Goal: Task Accomplishment & Management: Manage account settings

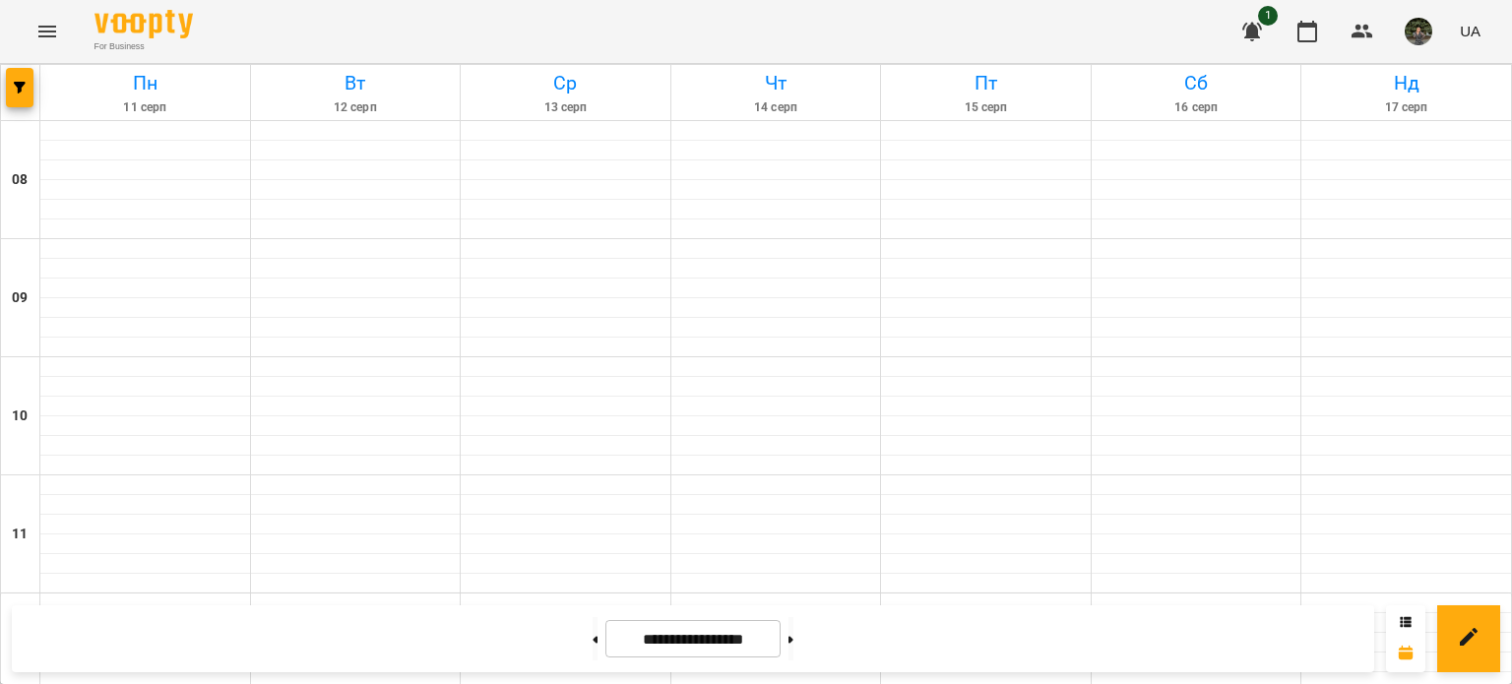
scroll to position [1053, 0]
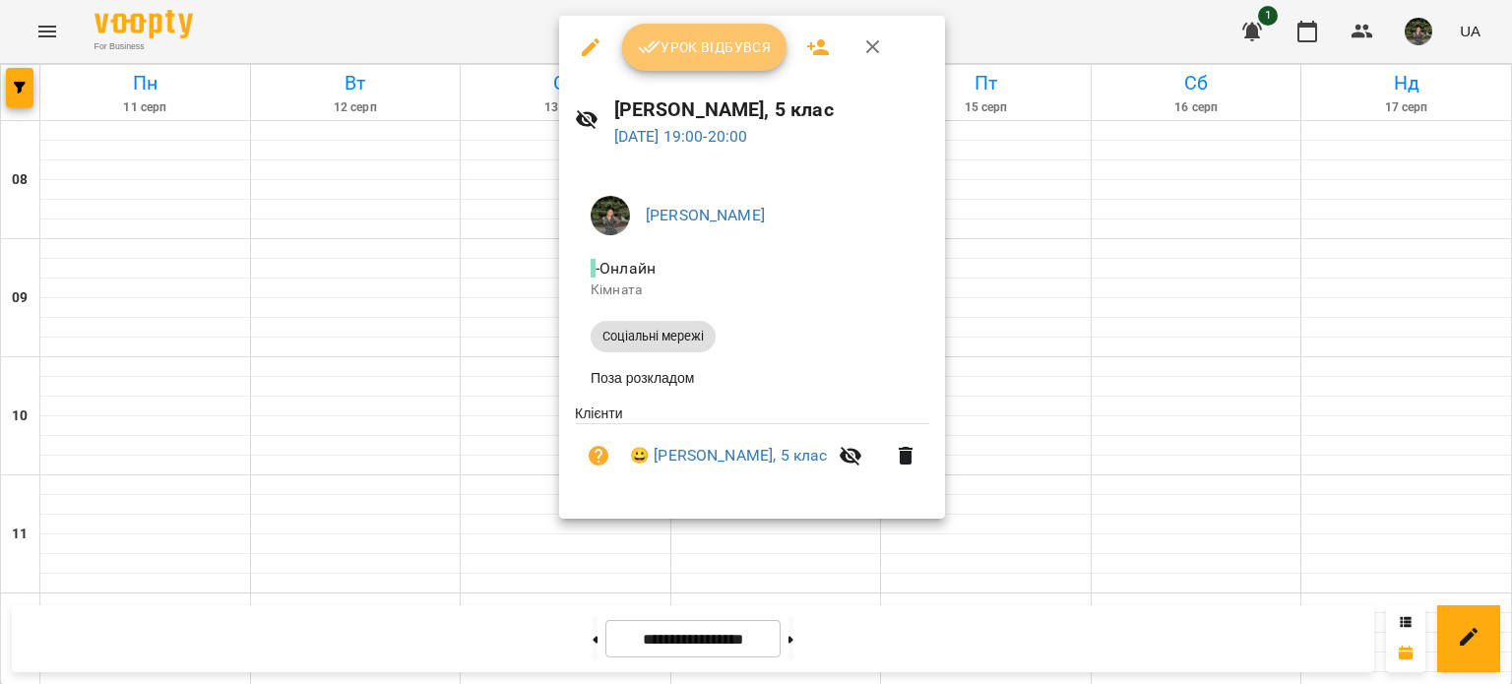
click at [697, 62] on button "Урок відбувся" at bounding box center [704, 47] width 165 height 47
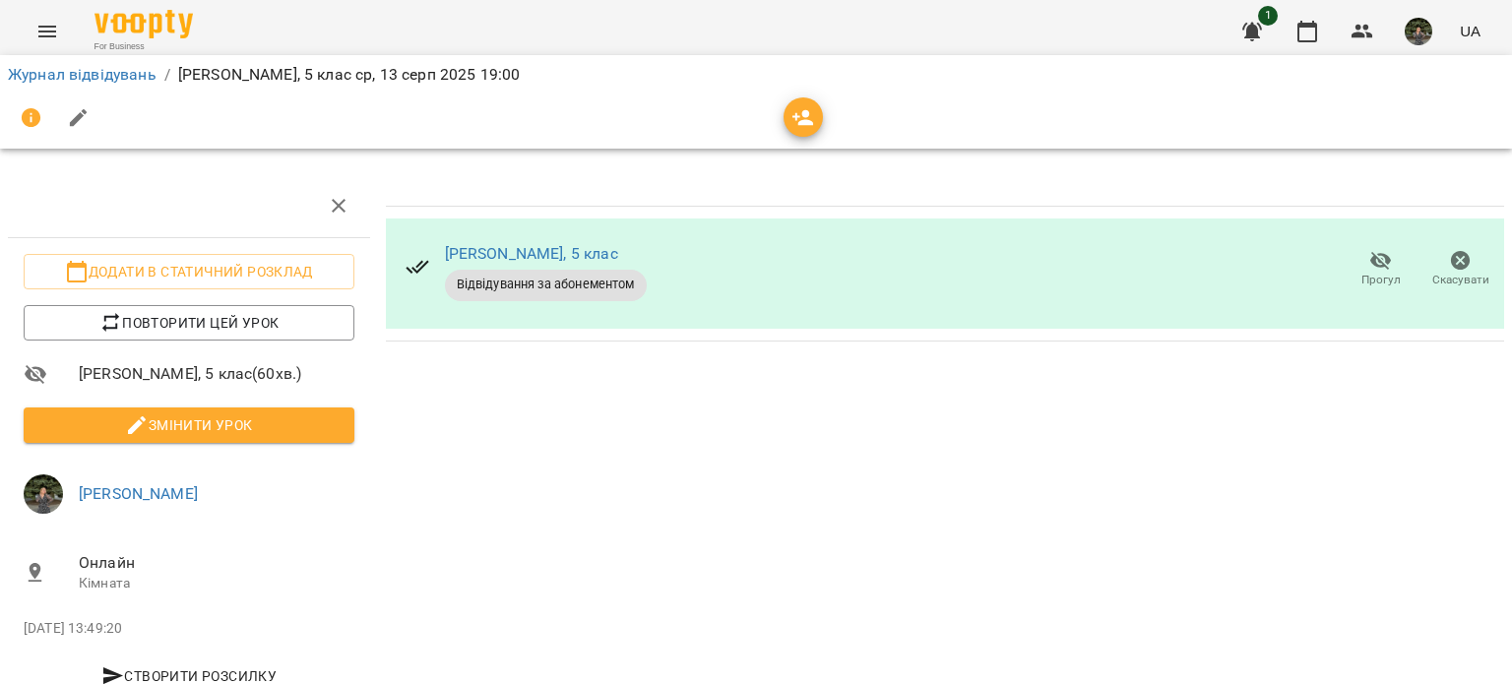
click at [492, 436] on div "[PERSON_NAME], 5 клас Відвідування за абонементом Прогул Скасувати" at bounding box center [945, 441] width 1134 height 551
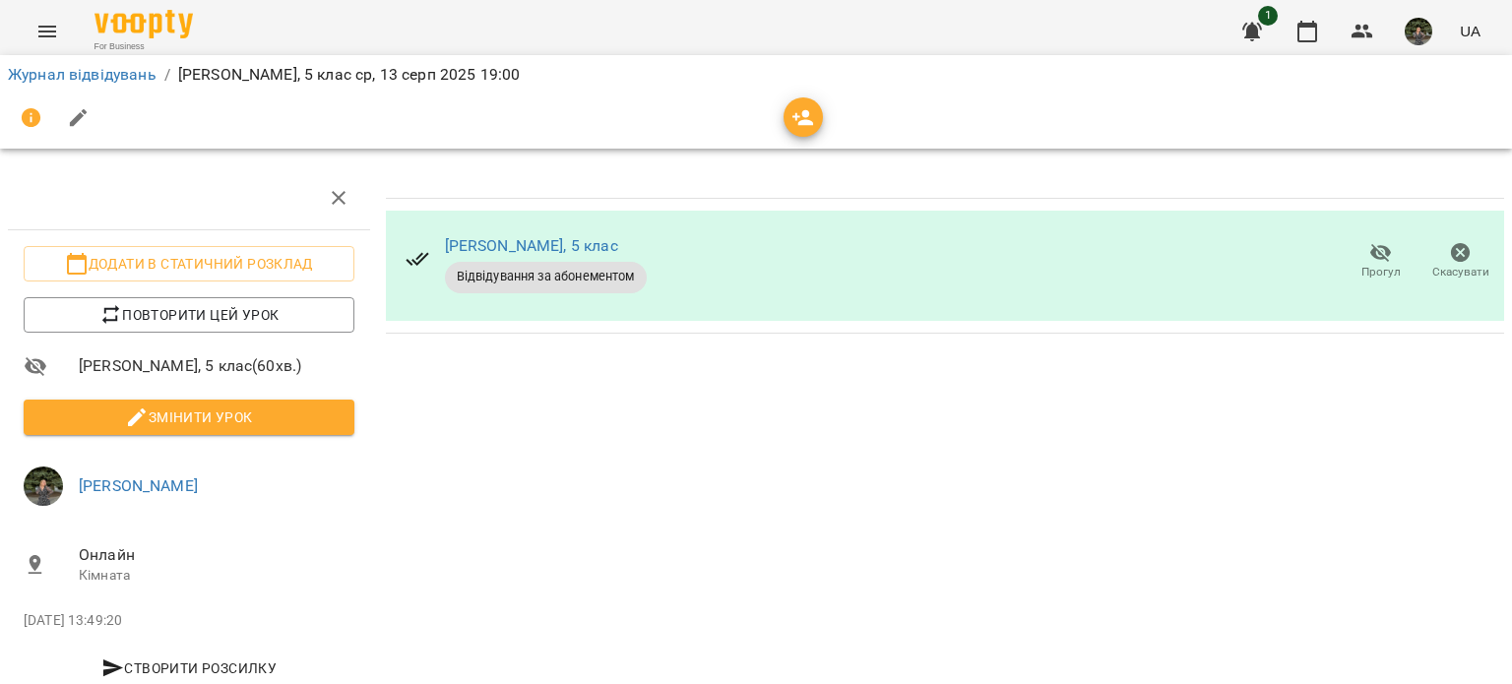
scroll to position [55, 0]
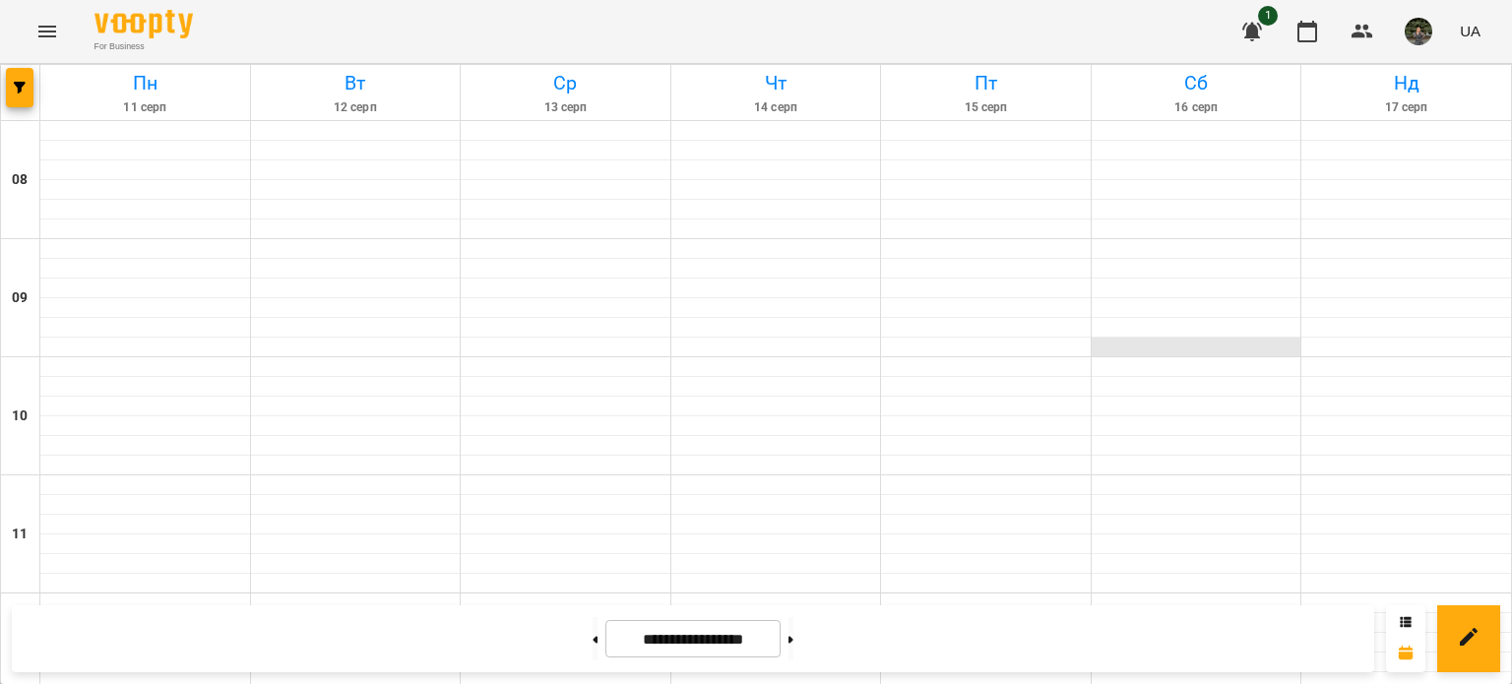
click at [1181, 338] on div at bounding box center [1196, 348] width 210 height 20
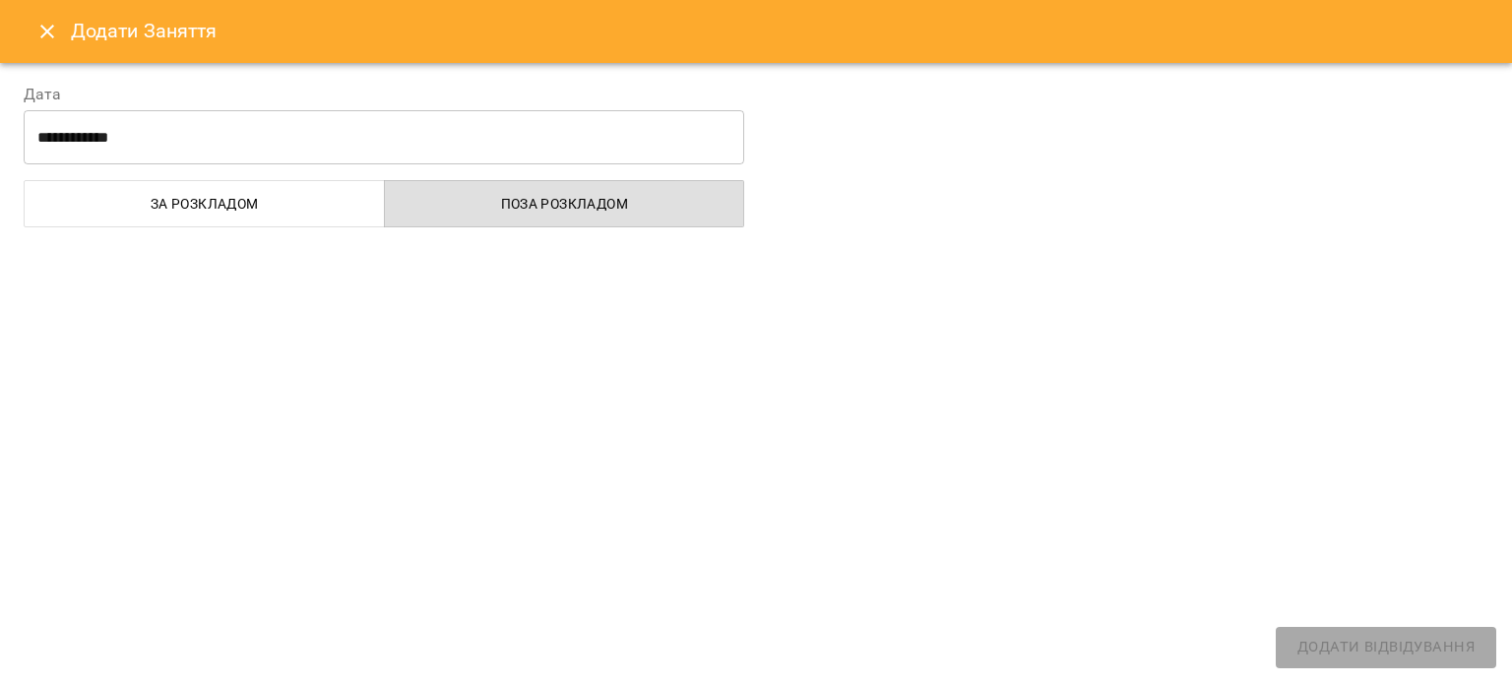
select select "**********"
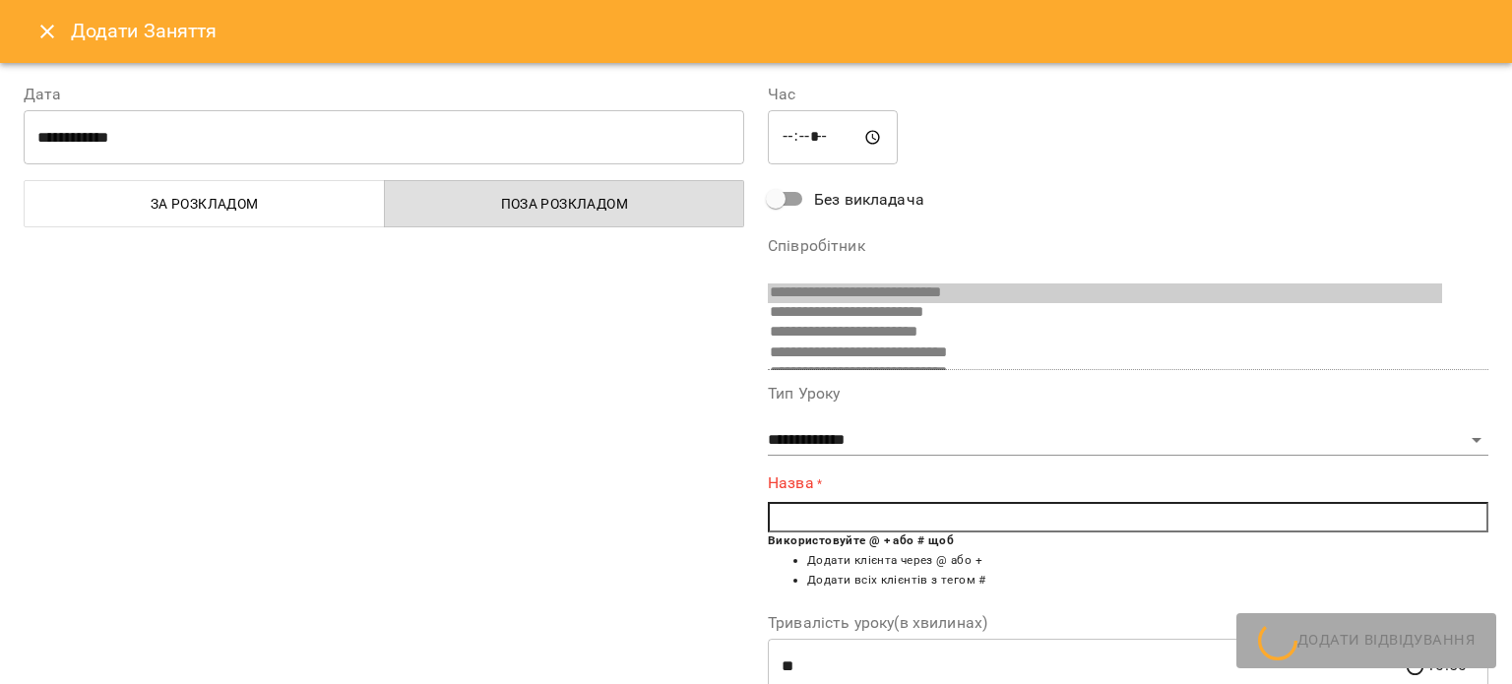
scroll to position [390, 0]
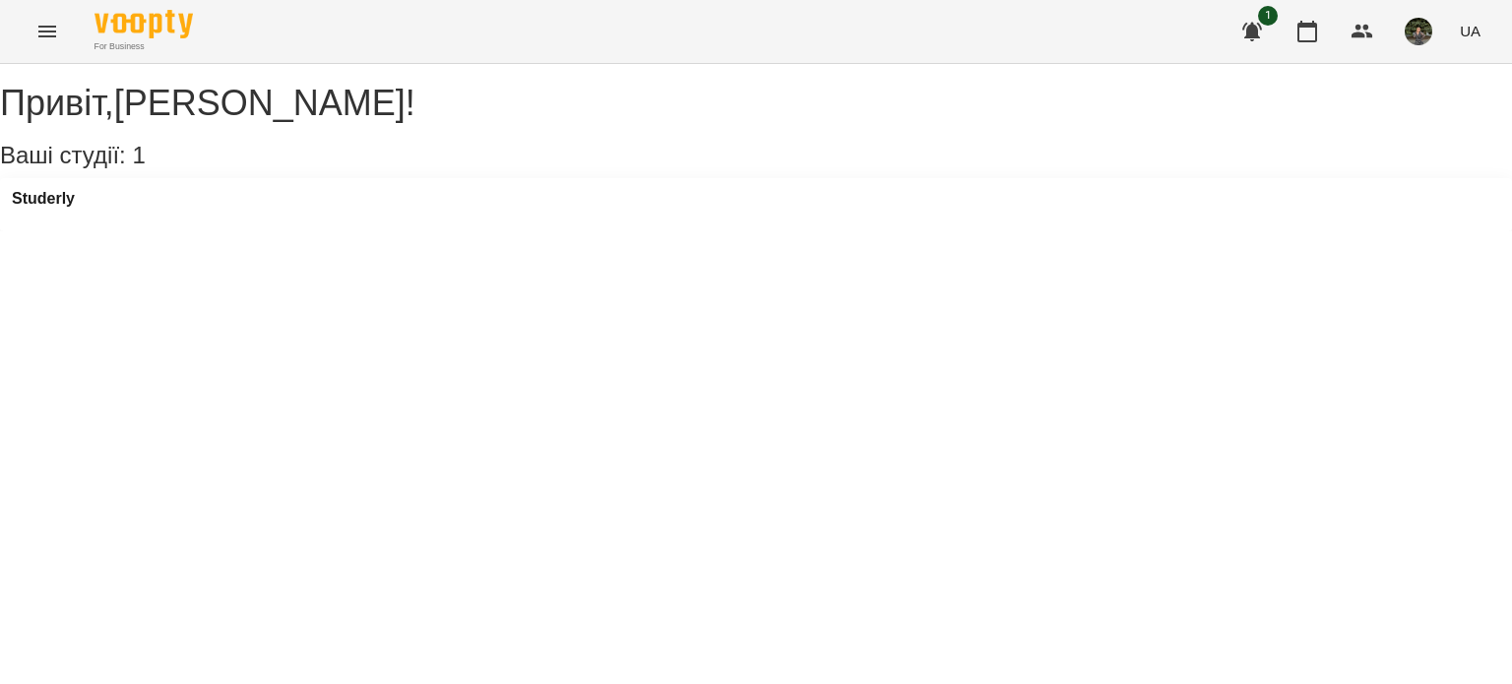
click at [261, 227] on div "Studerly" at bounding box center [756, 204] width 1512 height 53
click at [67, 208] on h3 "Studerly" at bounding box center [43, 199] width 63 height 18
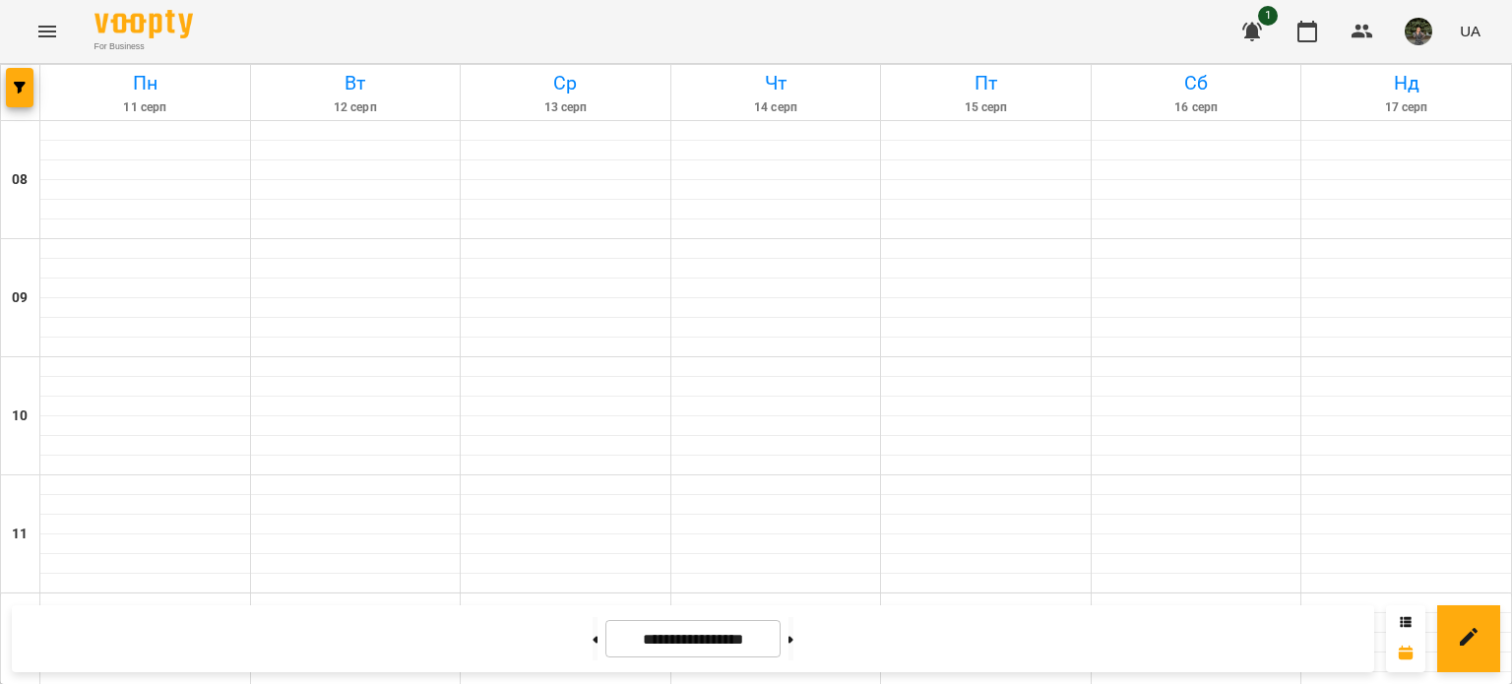
scroll to position [1083, 0]
